Goal: Transaction & Acquisition: Download file/media

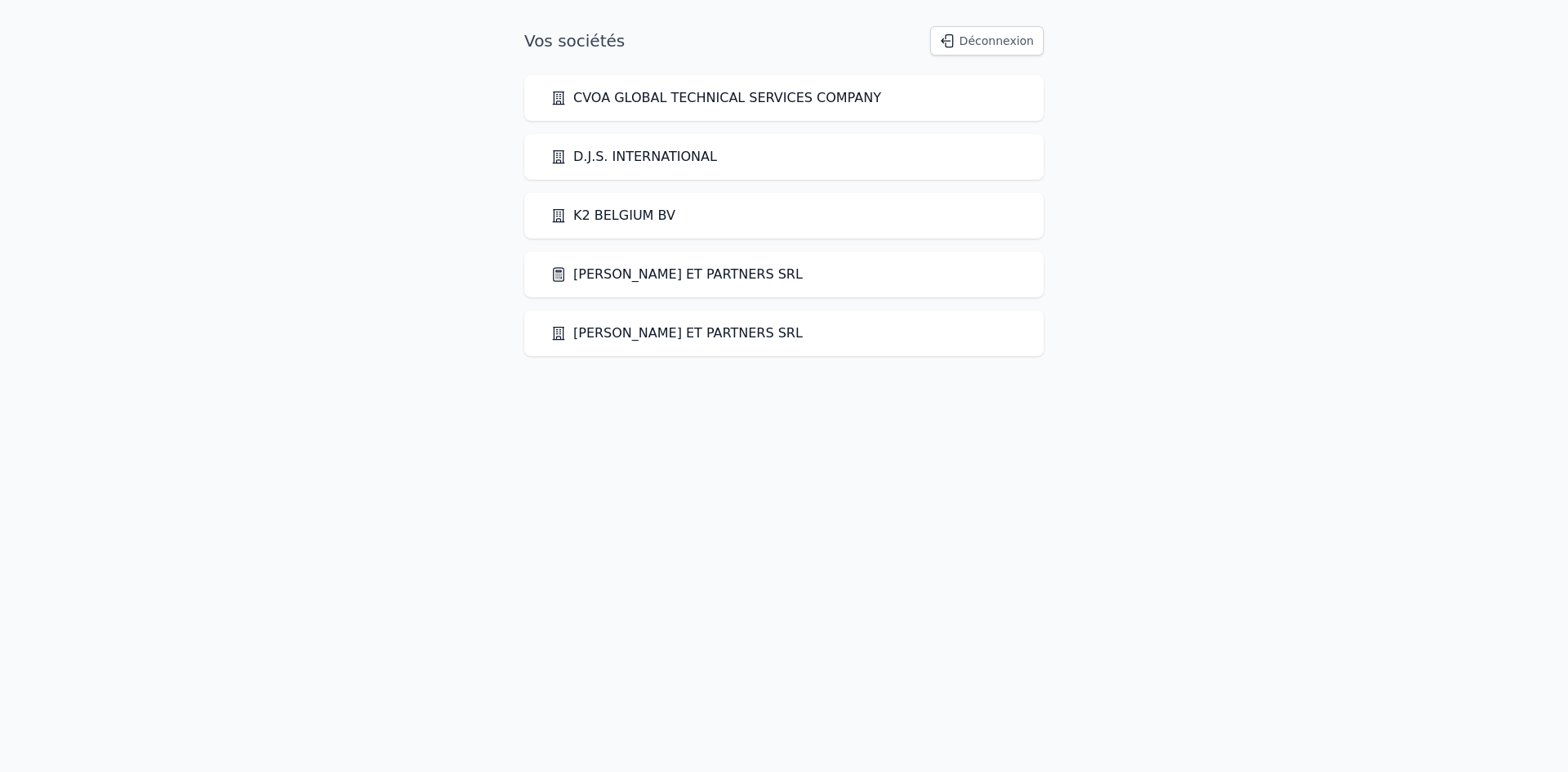
click at [624, 271] on link "[PERSON_NAME] ET PARTNERS SRL" at bounding box center [677, 274] width 252 height 19
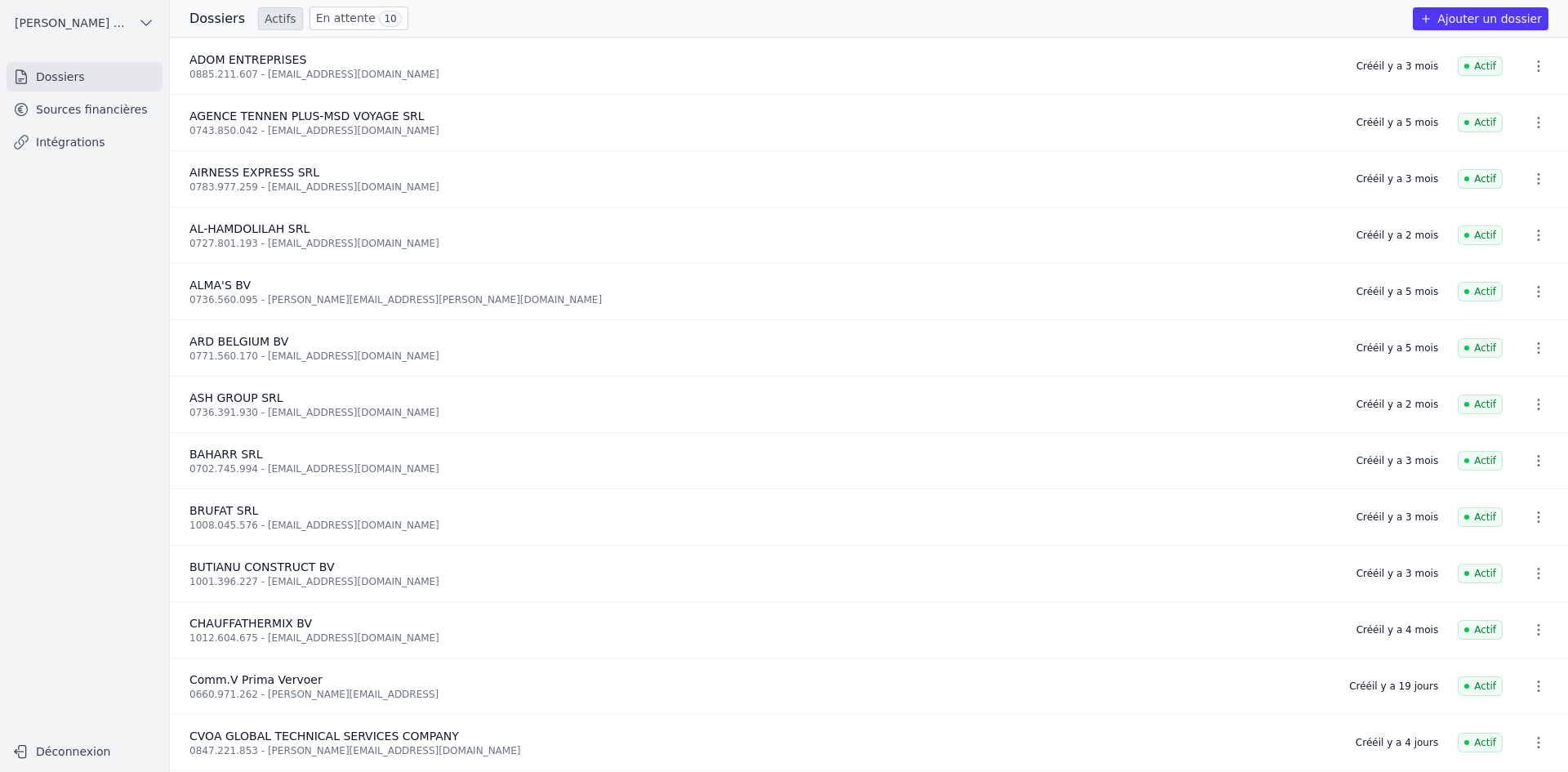
click at [64, 99] on link "Sources financières" at bounding box center [84, 108] width 156 height 29
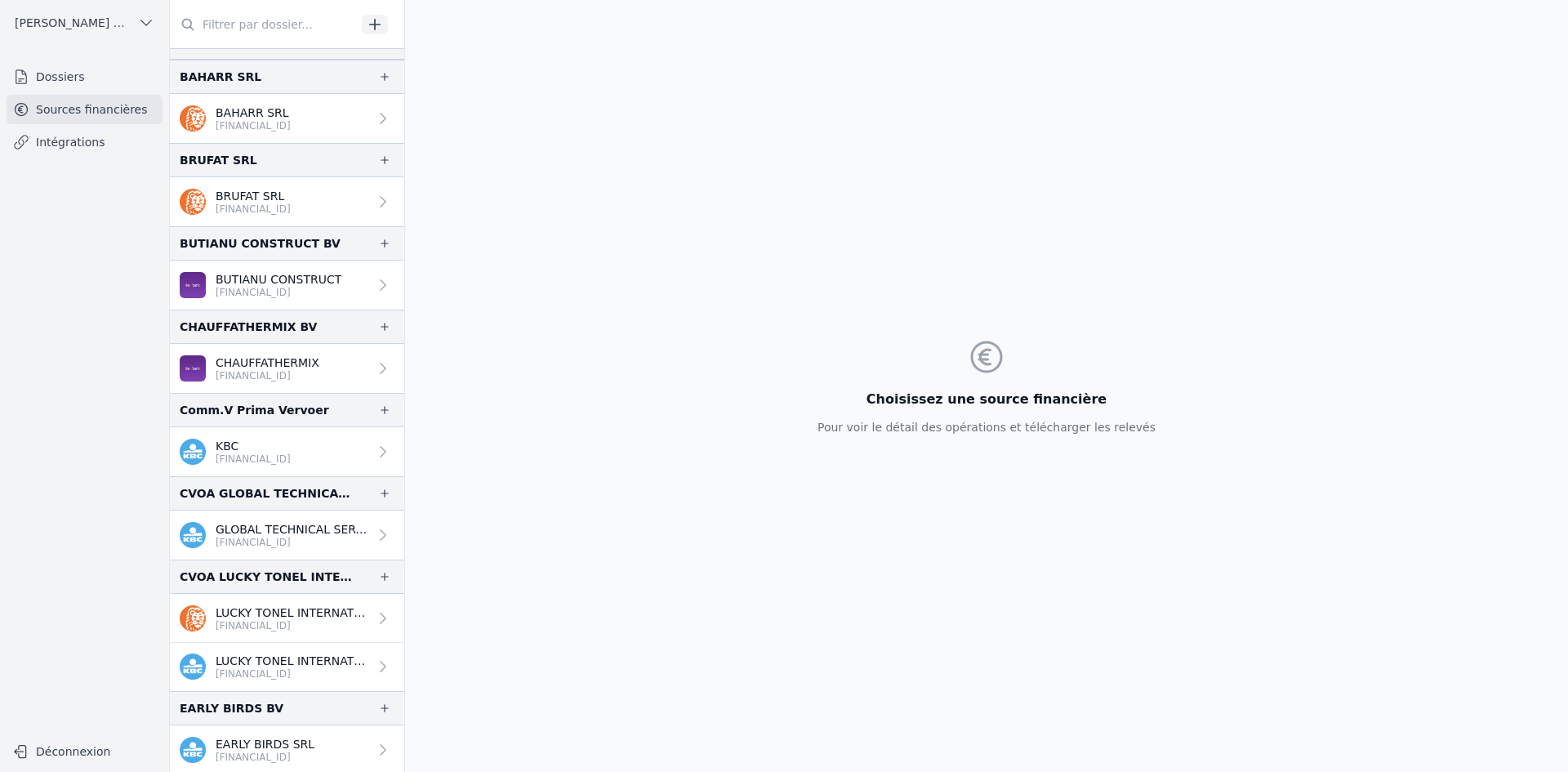
scroll to position [327, 0]
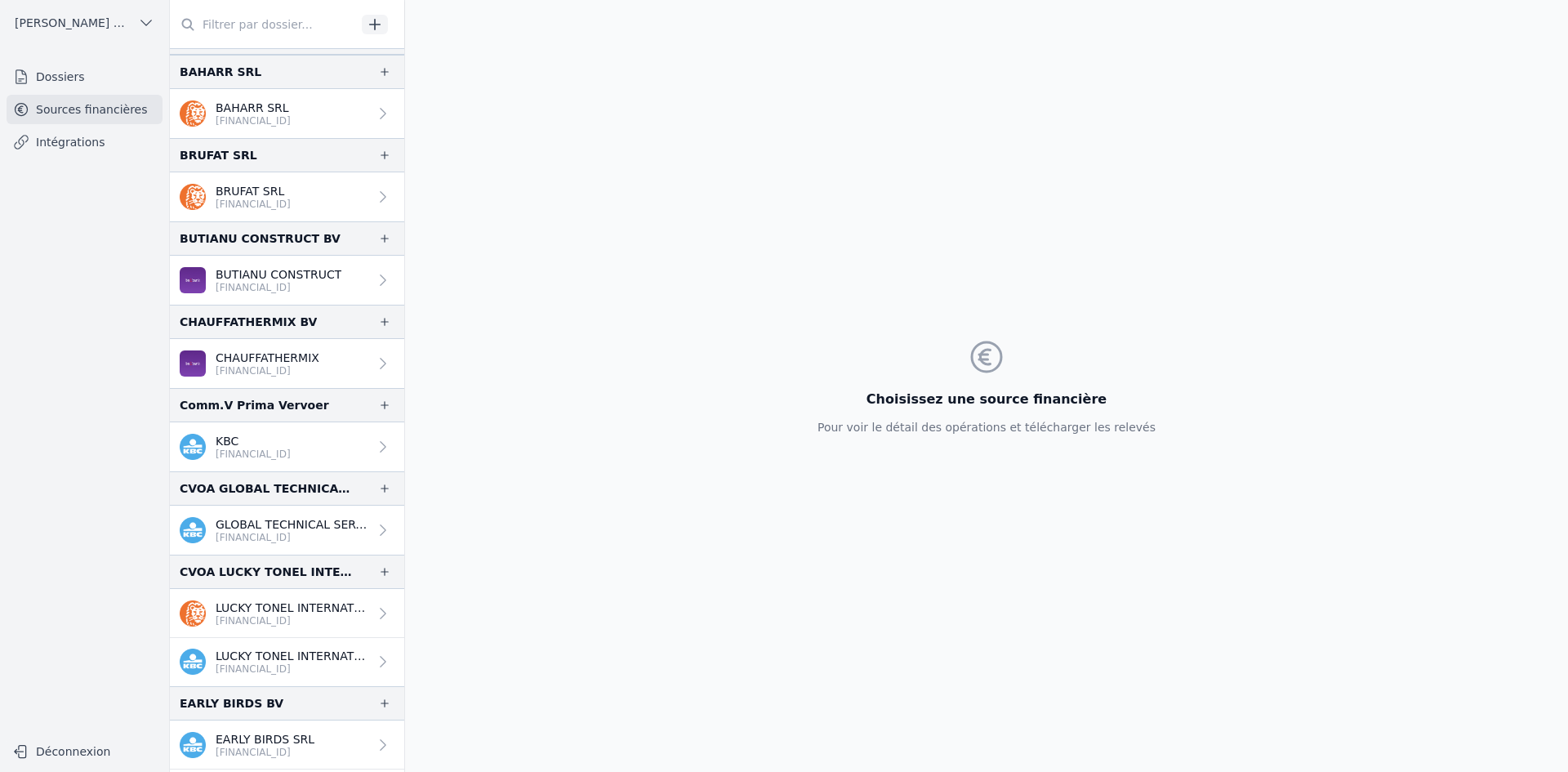
click at [284, 532] on p "[FINANCIAL_ID]" at bounding box center [292, 537] width 152 height 13
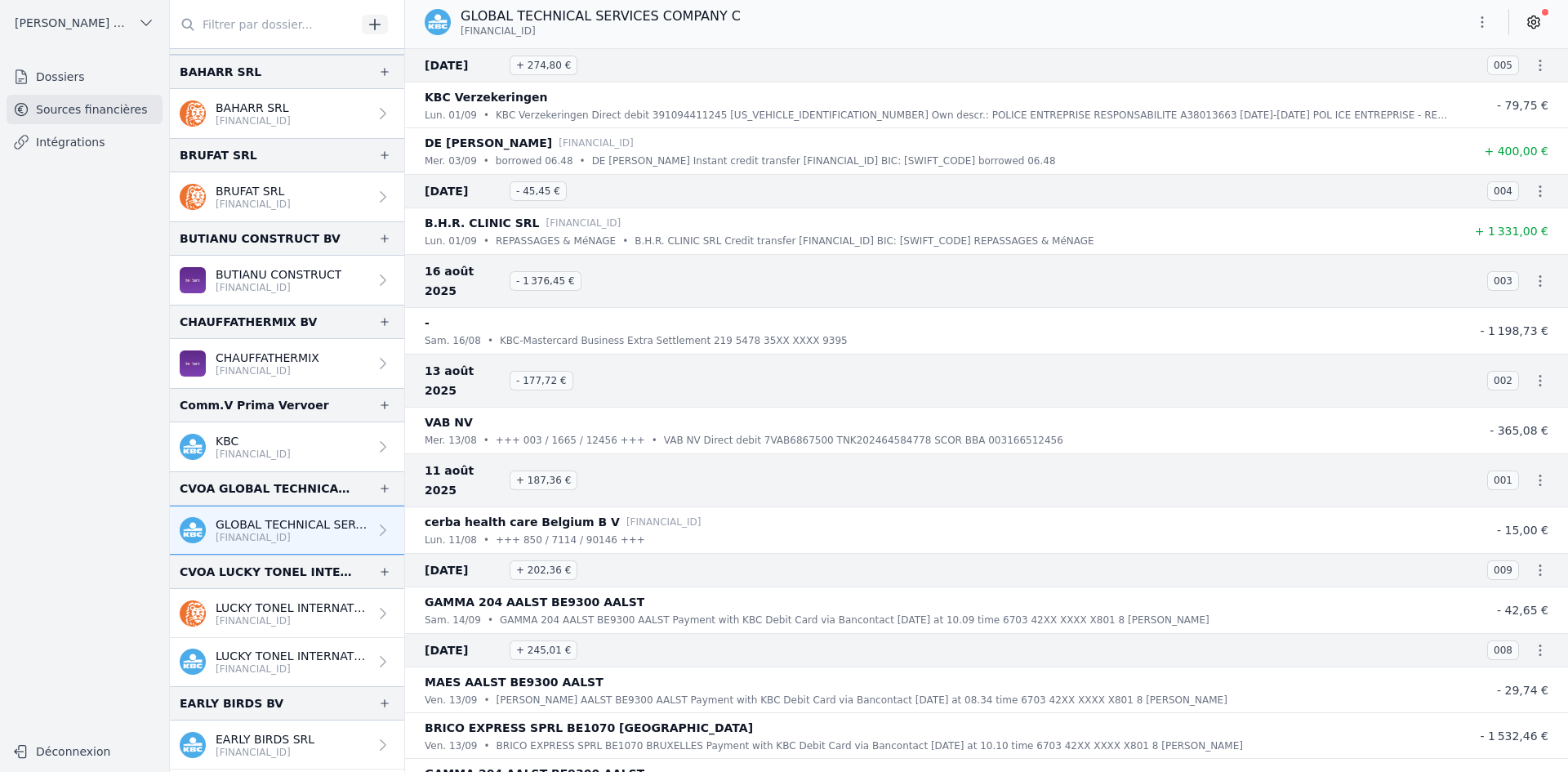
drag, startPoint x: 548, startPoint y: 33, endPoint x: 539, endPoint y: 33, distance: 9.0
click at [536, 33] on span "[FINANCIAL_ID]" at bounding box center [498, 31] width 75 height 13
click at [536, 32] on span "[FINANCIAL_ID]" at bounding box center [498, 31] width 75 height 13
click at [1482, 19] on icon "button" at bounding box center [1483, 22] width 17 height 17
click at [1431, 87] on button "Exporter" at bounding box center [1443, 87] width 117 height 30
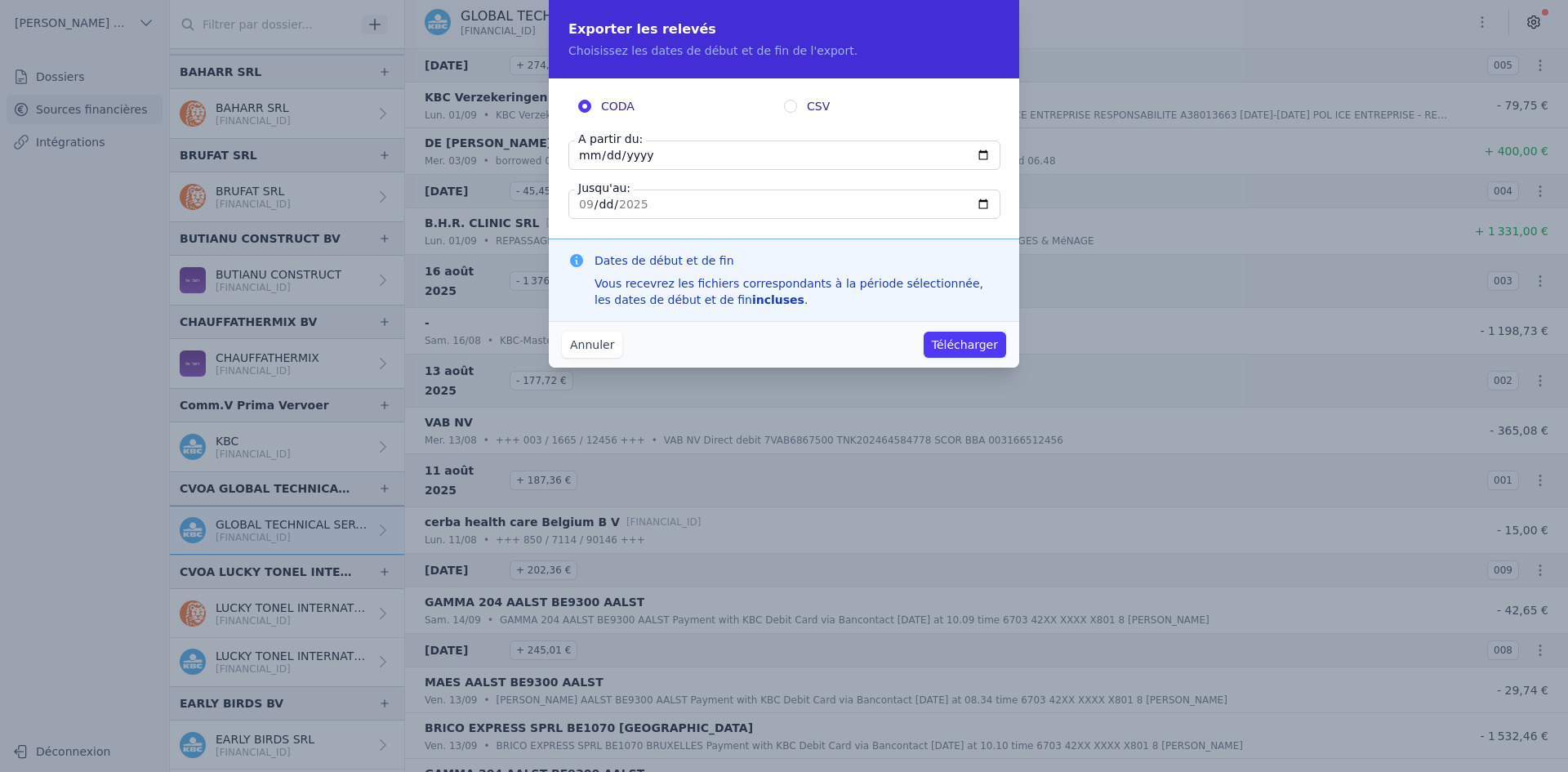
click at [597, 153] on input "[DATE]" at bounding box center [784, 154] width 432 height 29
click at [590, 156] on input "[DATE]" at bounding box center [784, 154] width 432 height 29
type input "[DATE]"
click at [590, 203] on input "[DATE]" at bounding box center [784, 204] width 432 height 29
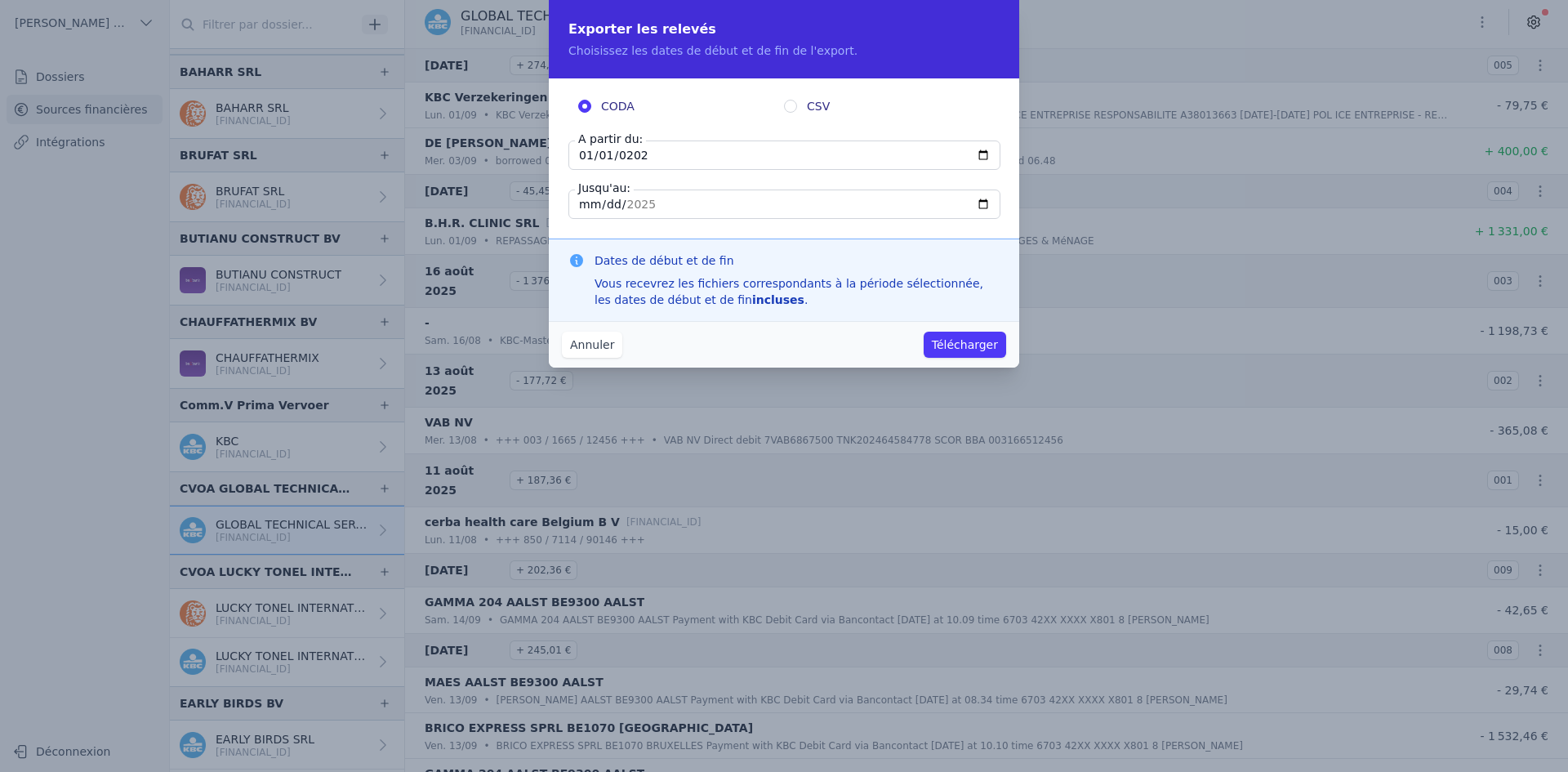
click at [974, 347] on button "Télécharger" at bounding box center [965, 345] width 83 height 26
